Goal: Navigation & Orientation: Find specific page/section

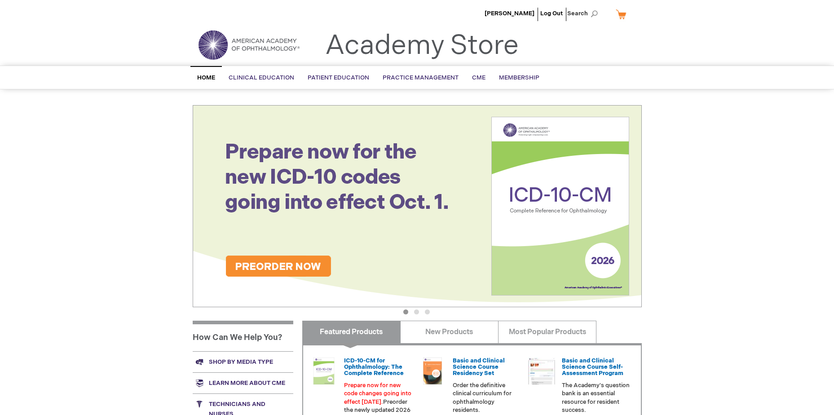
click at [206, 77] on span "Home" at bounding box center [206, 77] width 18 height 7
click at [506, 13] on span "[PERSON_NAME]" at bounding box center [510, 13] width 50 height 7
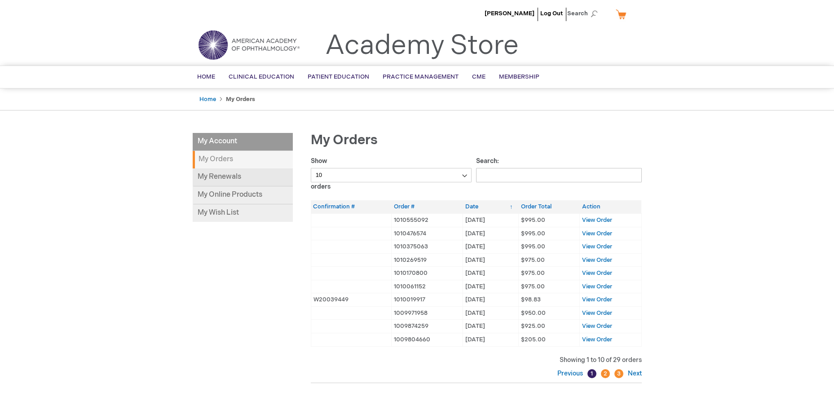
click at [222, 177] on link "My Renewals" at bounding box center [243, 177] width 100 height 18
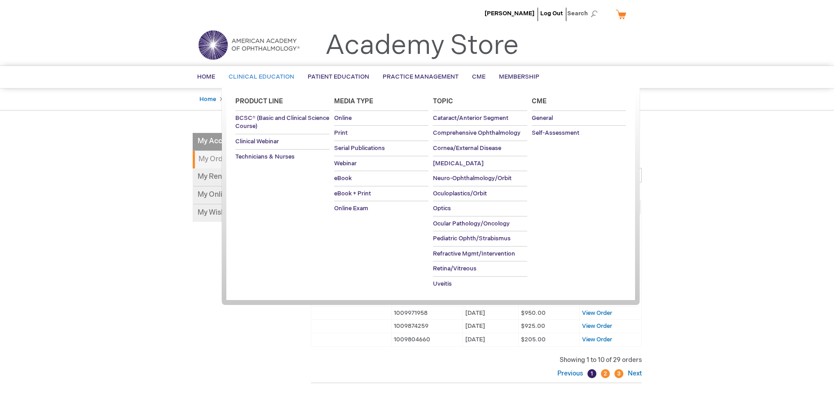
drag, startPoint x: 200, startPoint y: 76, endPoint x: 224, endPoint y: 82, distance: 24.6
click at [200, 76] on span "Home" at bounding box center [206, 76] width 18 height 7
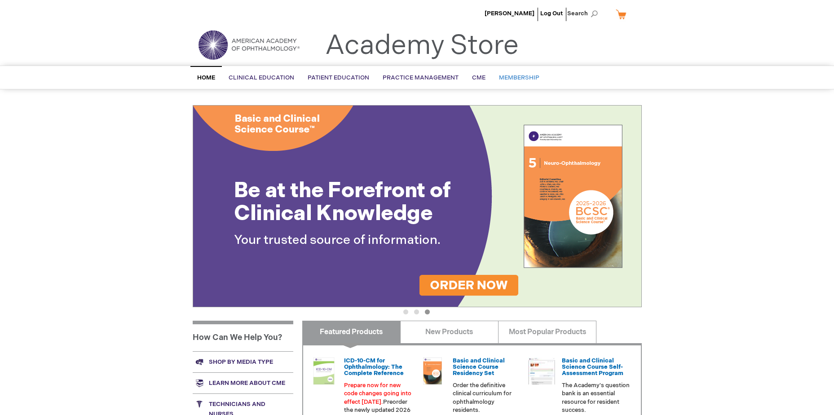
click at [524, 76] on span "Membership" at bounding box center [519, 77] width 40 height 7
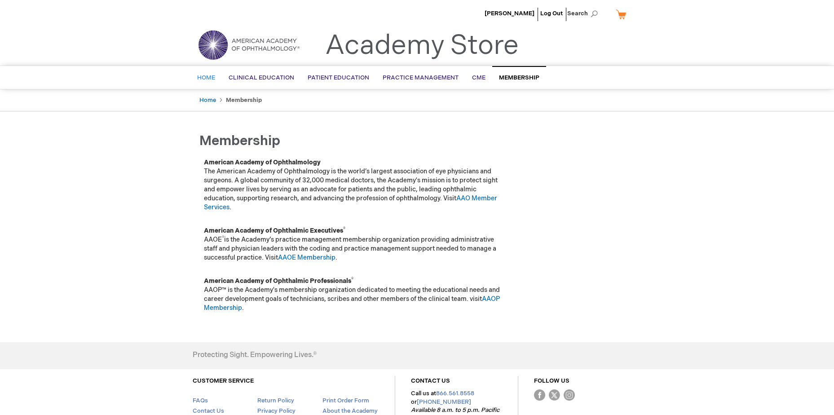
click at [206, 77] on span "Home" at bounding box center [206, 77] width 18 height 7
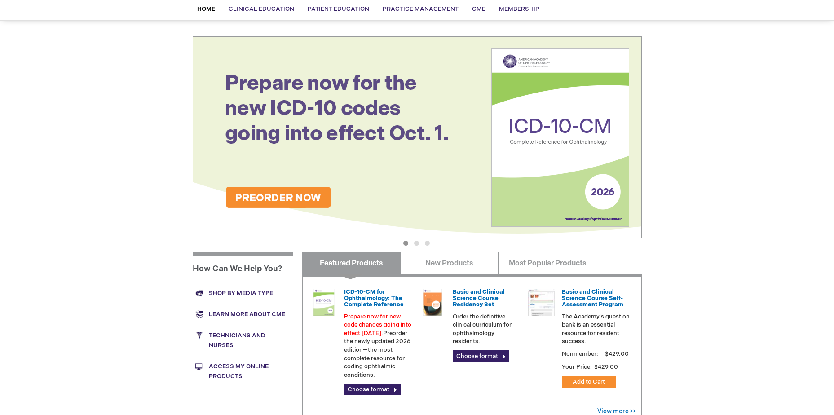
scroll to position [90, 0]
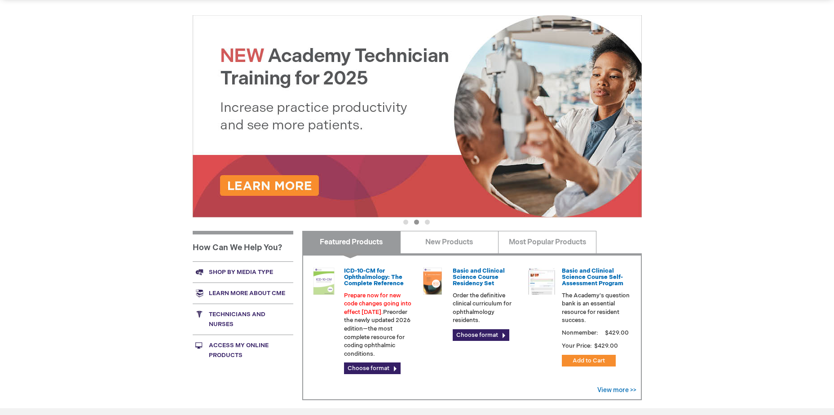
click at [242, 295] on link "Learn more about CME" at bounding box center [243, 293] width 101 height 21
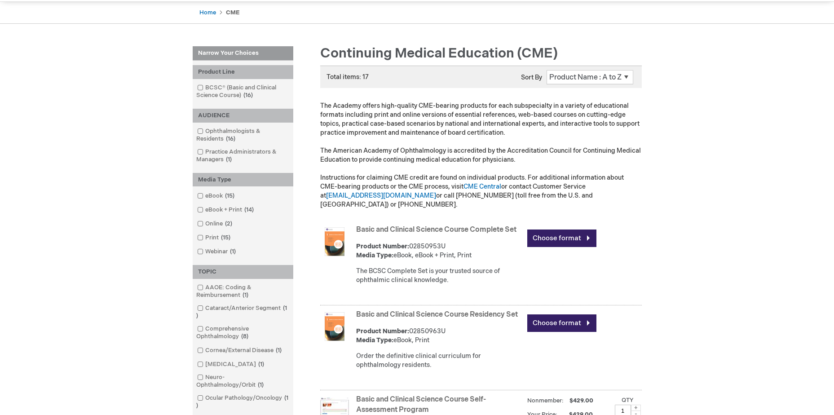
scroll to position [90, 0]
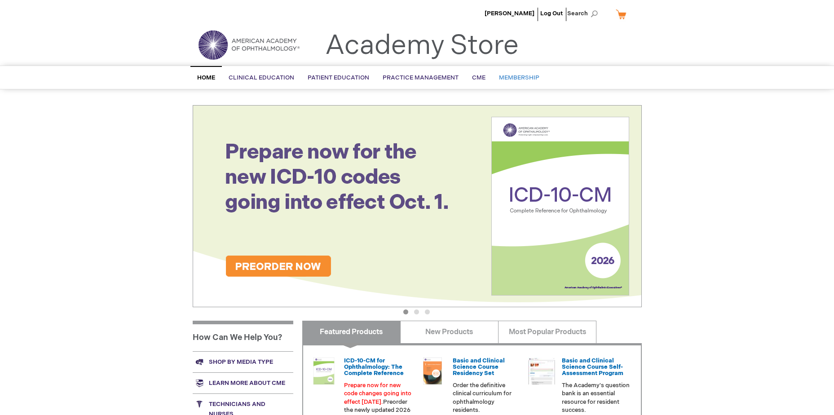
click at [511, 78] on span "Membership" at bounding box center [519, 77] width 40 height 7
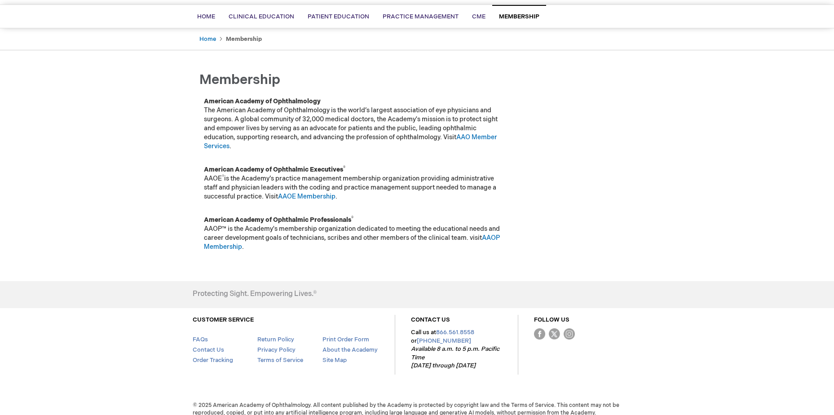
scroll to position [70, 0]
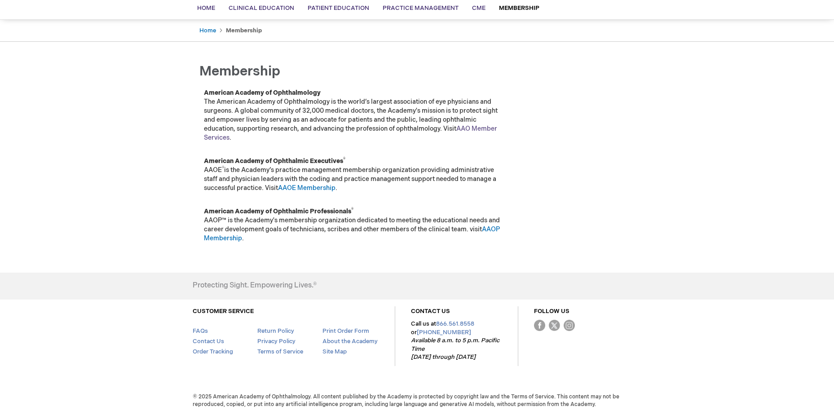
click at [217, 138] on link "AAO Member Services" at bounding box center [350, 133] width 293 height 17
